Goal: Information Seeking & Learning: Find specific fact

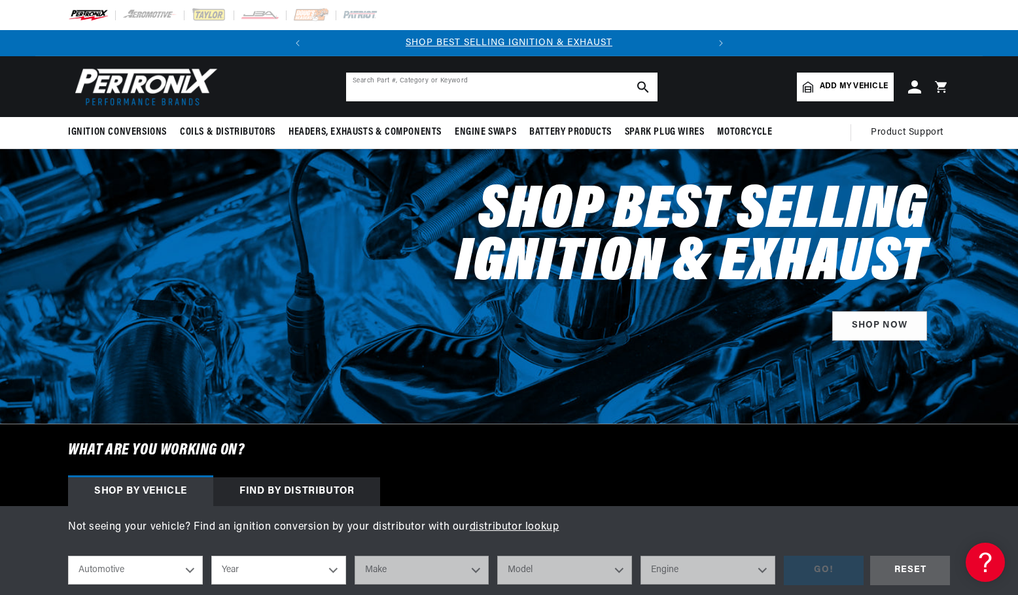
click at [510, 87] on input "text" at bounding box center [501, 87] width 311 height 29
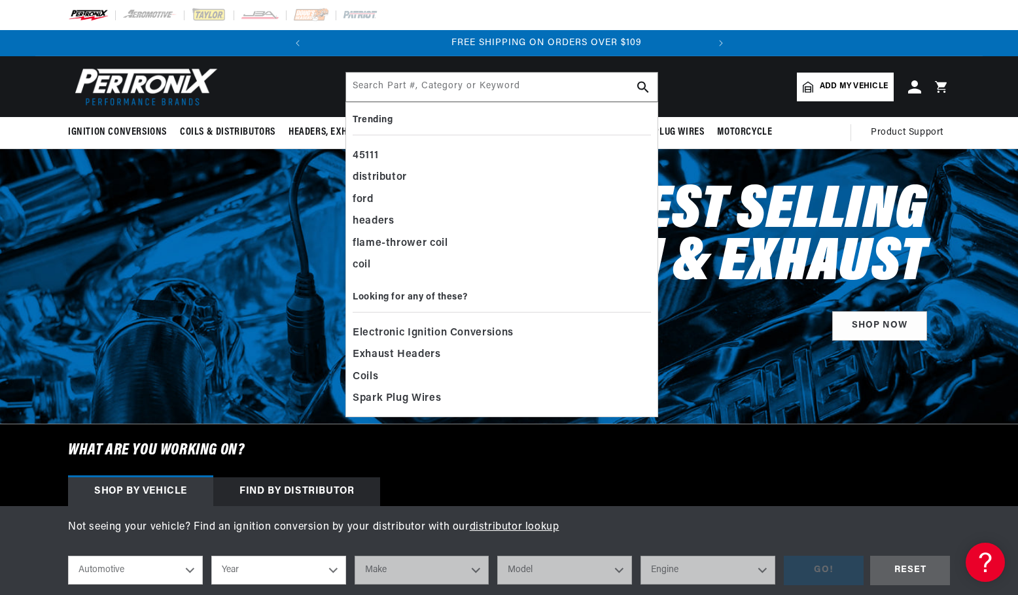
scroll to position [0, 397]
click at [474, 90] on input "text" at bounding box center [501, 87] width 311 height 29
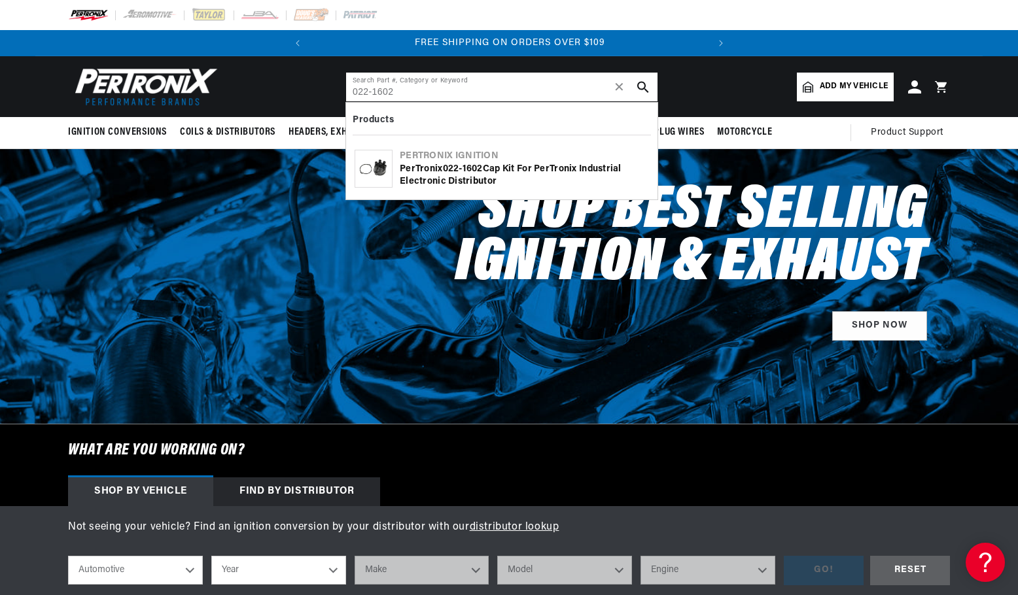
type input "022-1602"
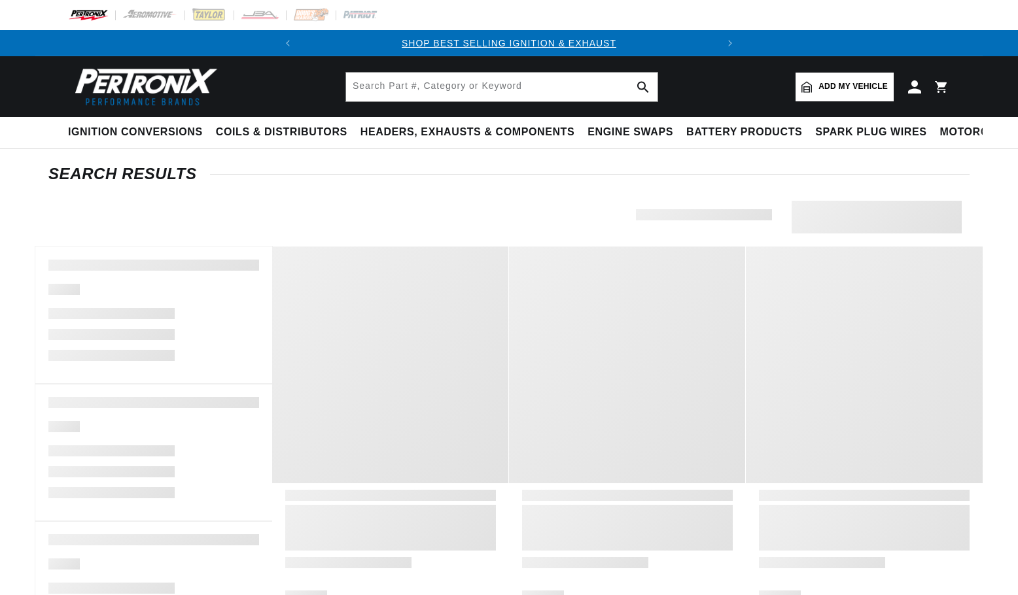
type input "022-1602"
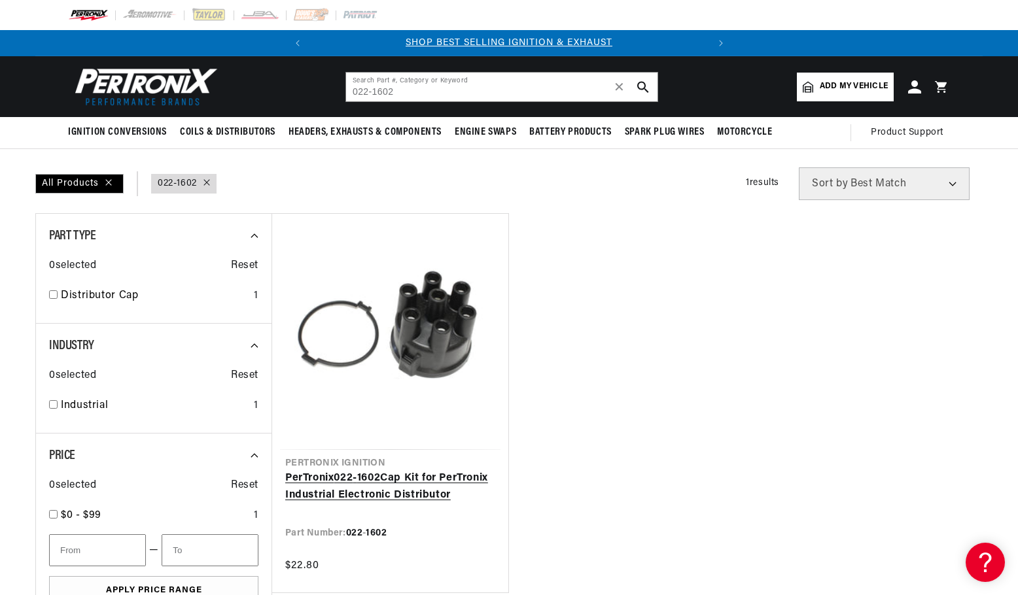
click at [456, 470] on link "PerTronix 022 - 1602 Cap Kit for PerTronix Industrial Electronic Distributor" at bounding box center [390, 486] width 210 height 33
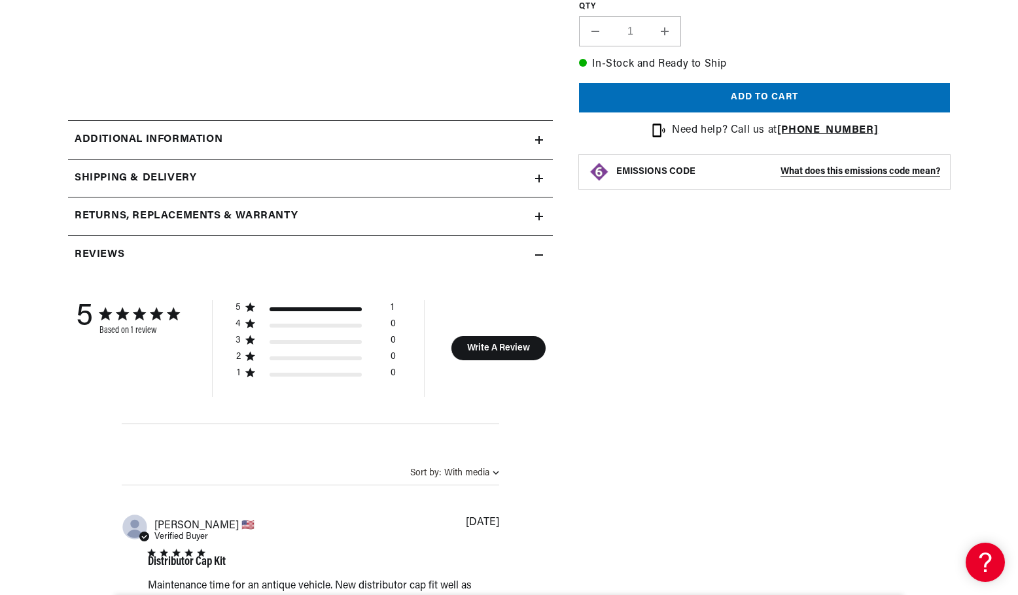
click at [267, 149] on summary "Additional information" at bounding box center [310, 140] width 485 height 38
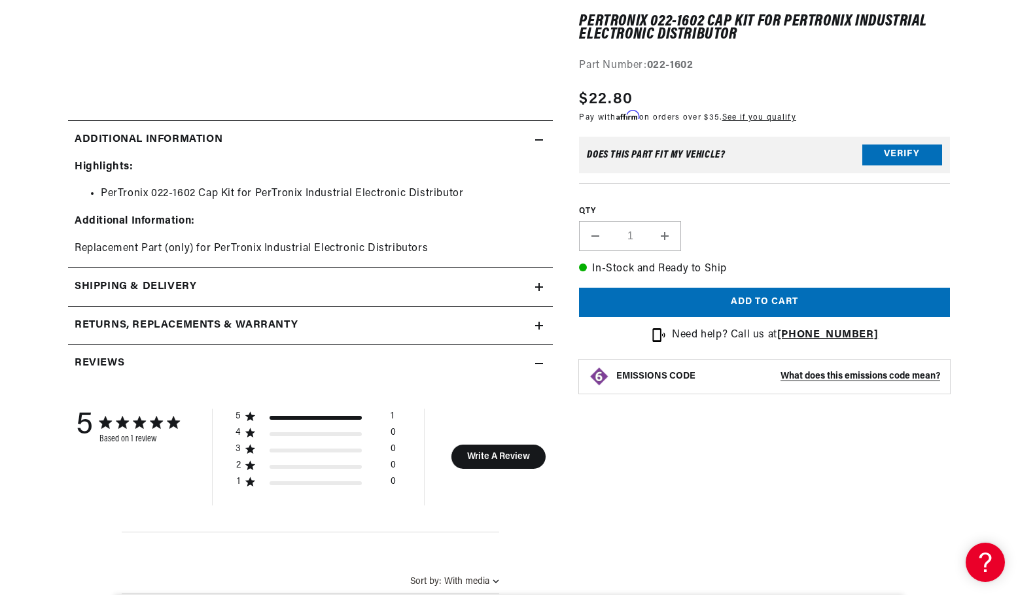
click at [239, 277] on summary "Shipping & Delivery" at bounding box center [310, 287] width 485 height 38
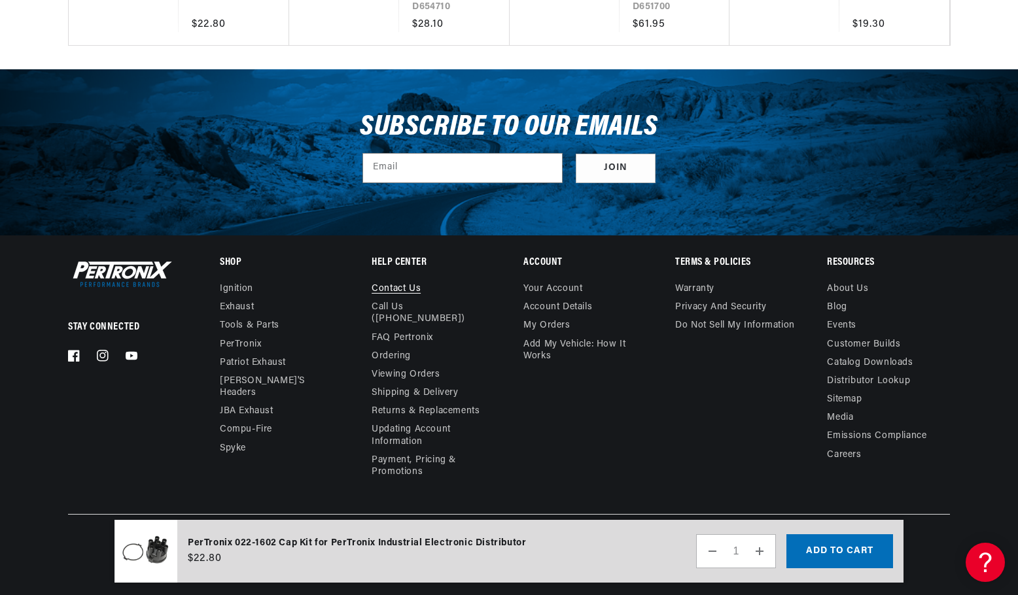
click at [379, 290] on link "Contact us" at bounding box center [396, 290] width 49 height 15
